Goal: Task Accomplishment & Management: Use online tool/utility

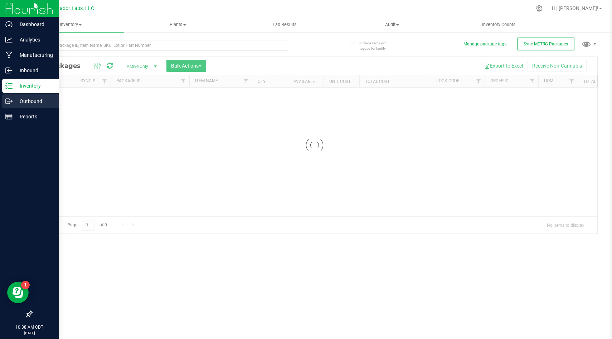
click at [11, 103] on icon at bounding box center [8, 101] width 7 height 7
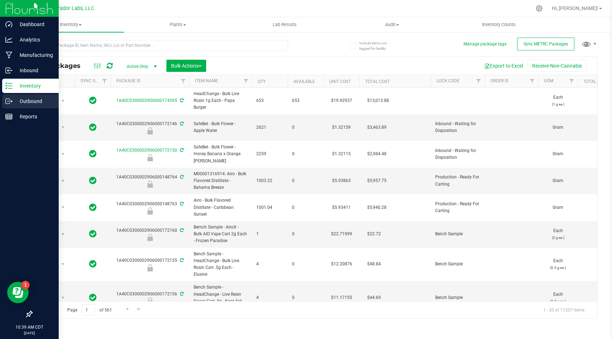
click at [9, 103] on icon at bounding box center [8, 101] width 7 height 7
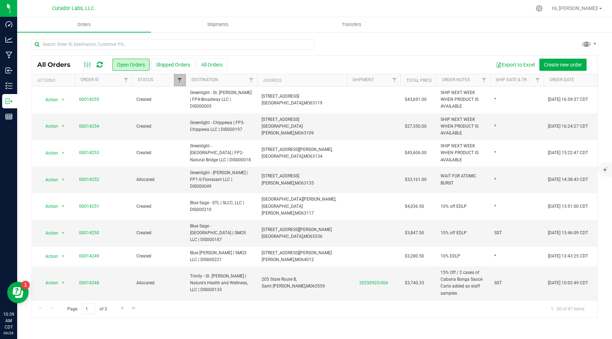
click at [179, 81] on span "Filter" at bounding box center [180, 80] width 6 height 6
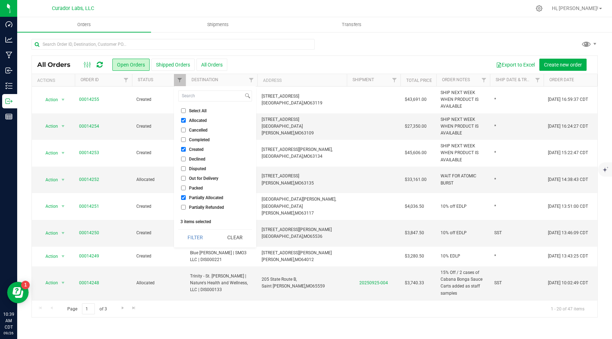
click at [184, 121] on input "Allocated" at bounding box center [183, 120] width 5 height 5
checkbox input "false"
click at [185, 196] on input "Partially Allocated" at bounding box center [183, 197] width 5 height 5
checkbox input "false"
click at [211, 239] on button "Filter" at bounding box center [195, 238] width 34 height 16
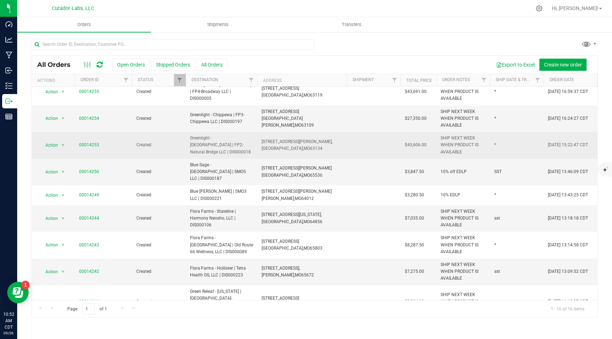
scroll to position [9, 0]
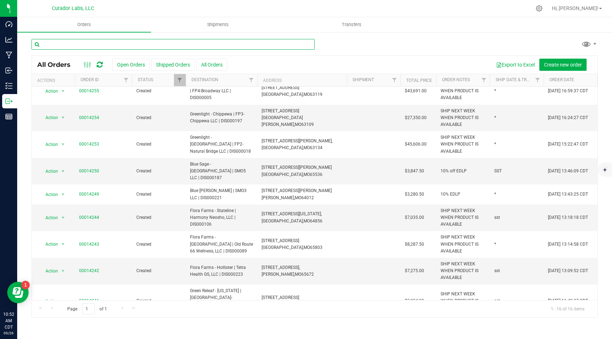
click at [213, 45] on input "text" at bounding box center [172, 44] width 283 height 11
type input "swade"
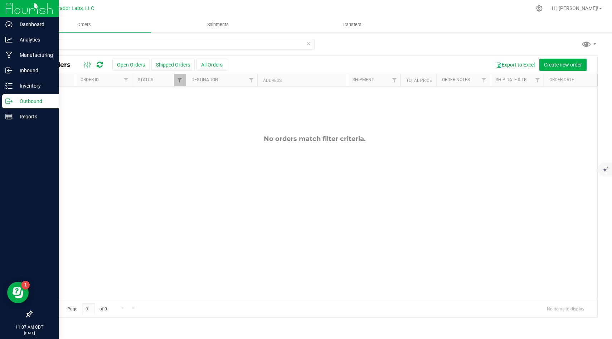
click at [22, 9] on img at bounding box center [29, 8] width 48 height 17
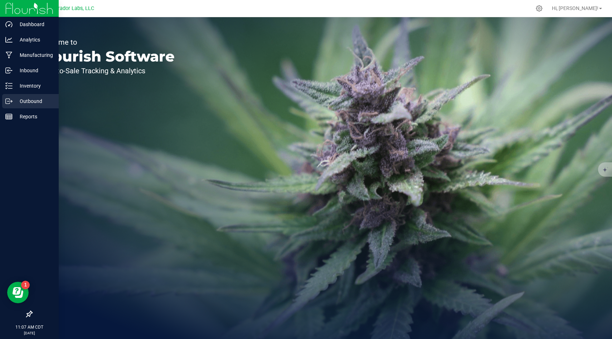
click at [26, 99] on p "Outbound" at bounding box center [34, 101] width 43 height 9
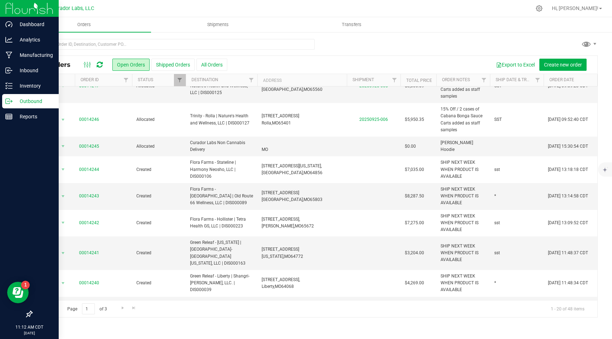
scroll to position [299, 0]
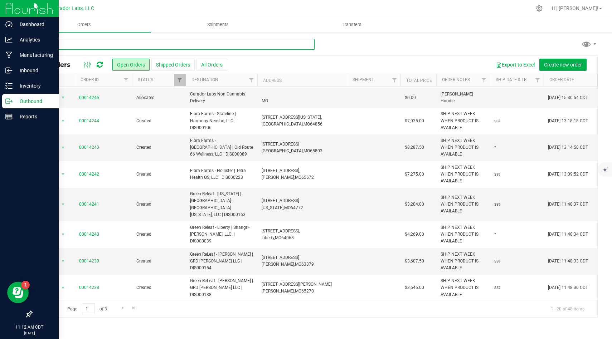
click at [230, 42] on input "text" at bounding box center [172, 44] width 283 height 11
type input "swade"
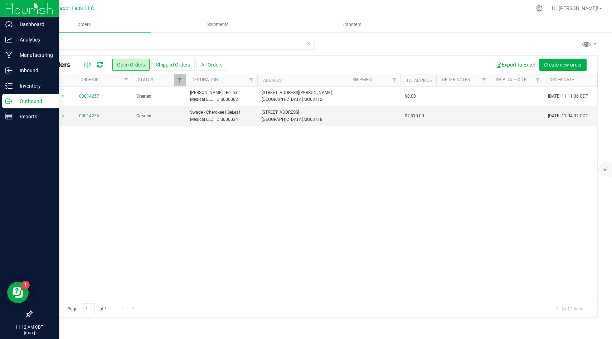
click at [264, 168] on div "Action Action Cancel order Change facility Clone order Edit order Mark as fully…" at bounding box center [314, 194] width 565 height 214
click at [209, 68] on button "All Orders" at bounding box center [211, 65] width 31 height 12
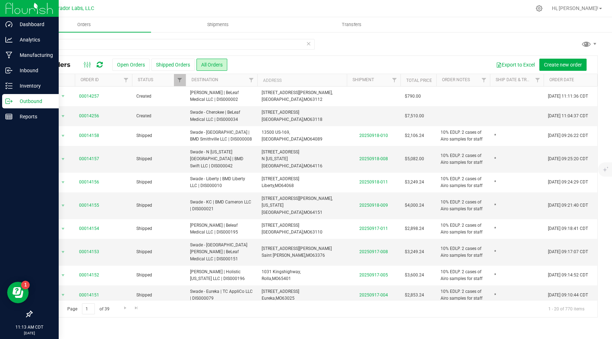
click at [12, 11] on img at bounding box center [29, 8] width 48 height 17
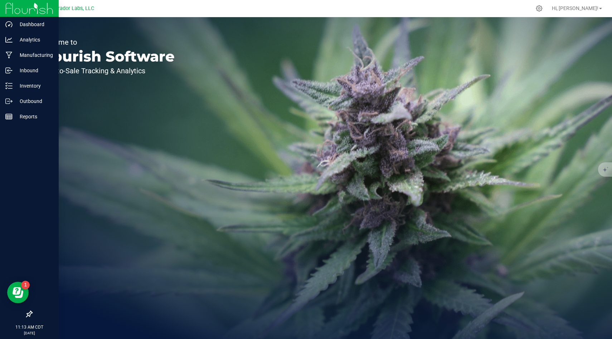
click at [13, 8] on img at bounding box center [29, 8] width 48 height 17
click at [33, 86] on p "Inventory" at bounding box center [34, 86] width 43 height 9
